Goal: Navigation & Orientation: Understand site structure

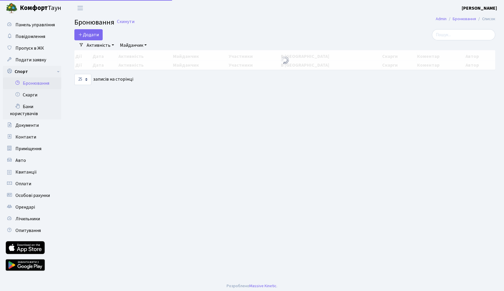
select select "25"
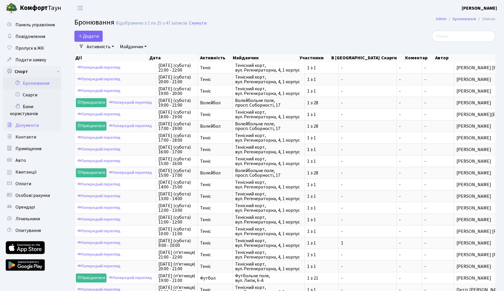
click at [12, 123] on link "Документи" at bounding box center [32, 125] width 58 height 12
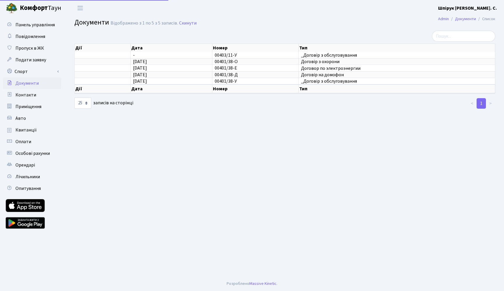
select select "25"
click at [23, 152] on span "Особові рахунки" at bounding box center [32, 153] width 34 height 6
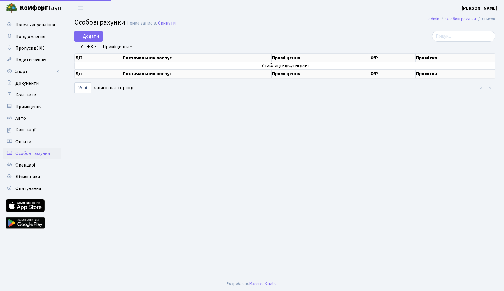
select select "25"
click at [26, 175] on span "Лічильники" at bounding box center [27, 176] width 25 height 6
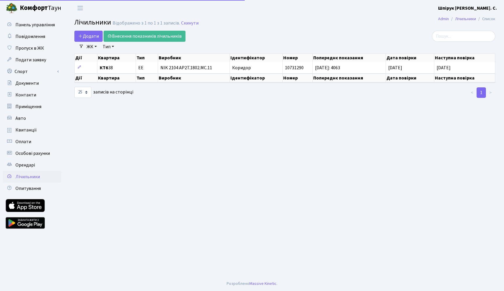
select select "25"
click at [36, 26] on span "Панель управління" at bounding box center [34, 25] width 39 height 6
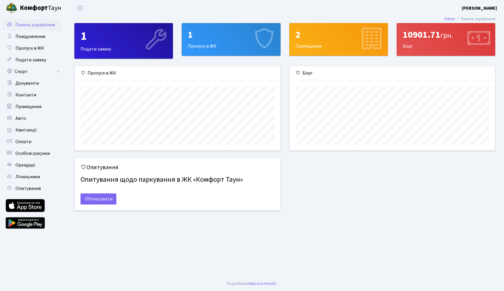
scroll to position [84, 205]
click at [412, 34] on div "10901.71 грн." at bounding box center [446, 34] width 86 height 11
